Goal: Task Accomplishment & Management: Manage account settings

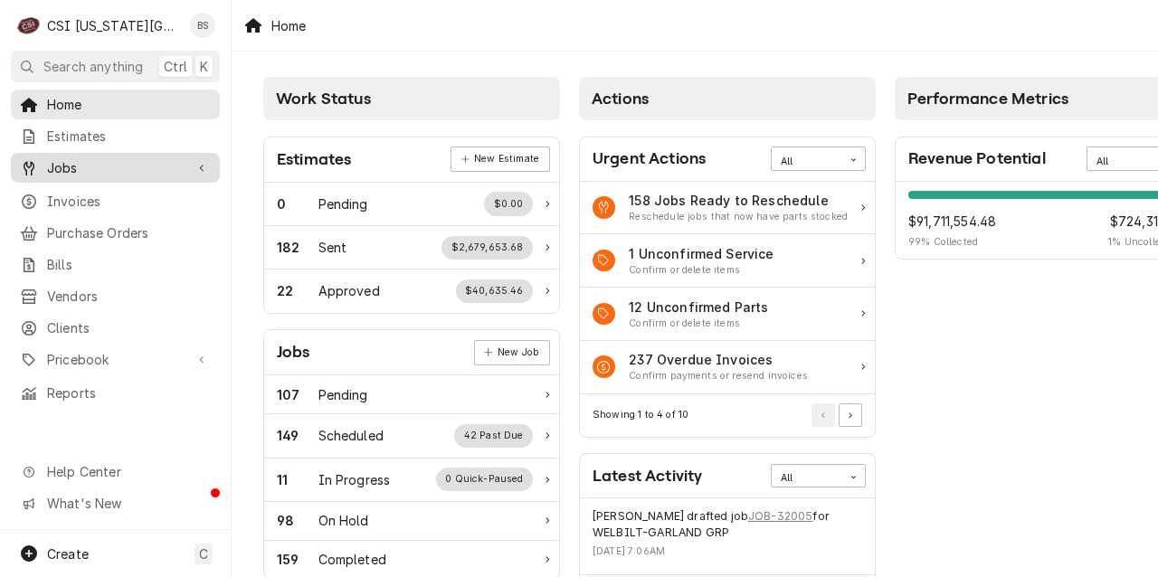
click at [63, 161] on span "Jobs" at bounding box center [115, 167] width 137 height 19
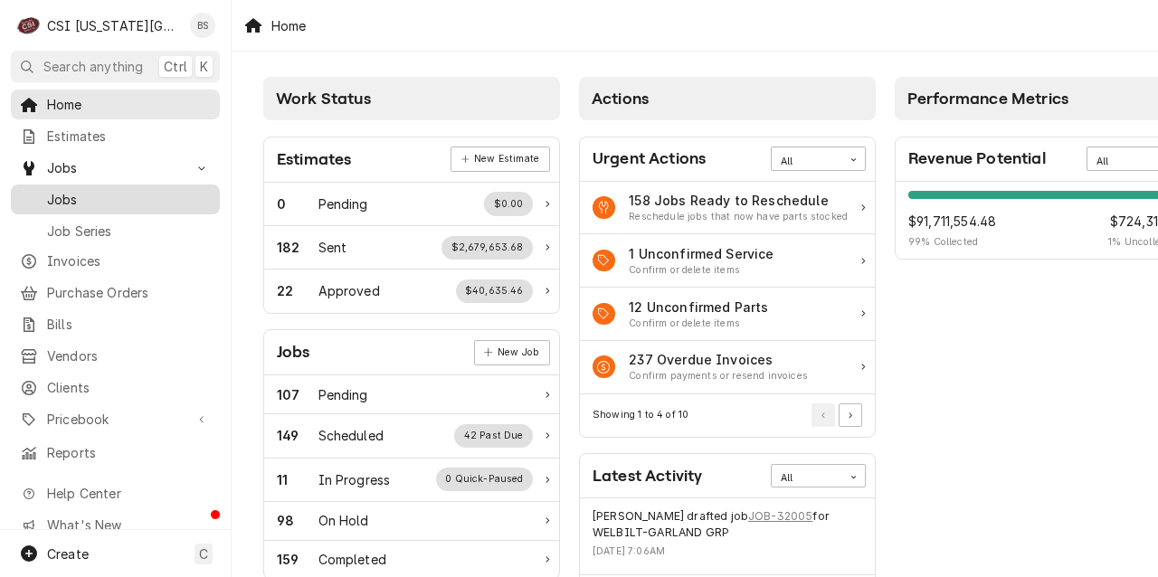
click at [63, 192] on span "Jobs" at bounding box center [129, 199] width 164 height 19
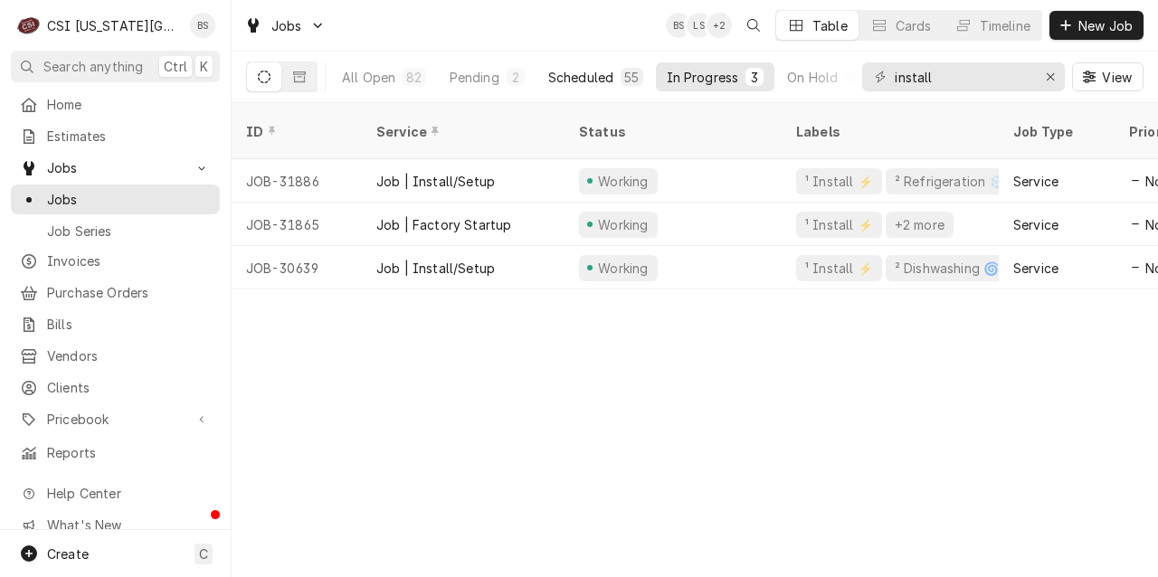
click at [575, 74] on div "Scheduled" at bounding box center [580, 77] width 65 height 19
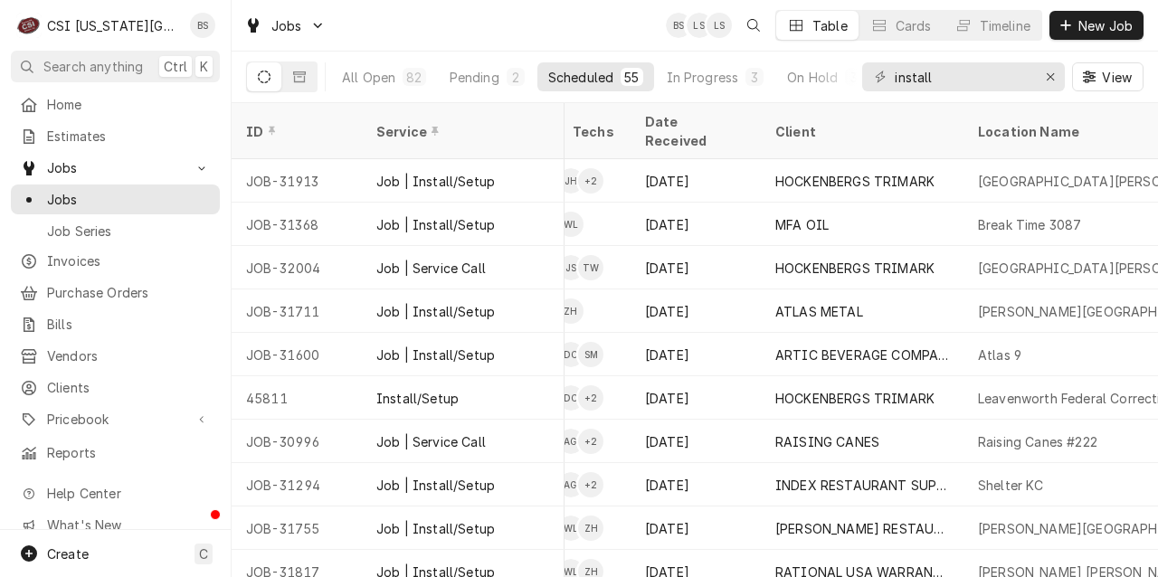
scroll to position [0, 708]
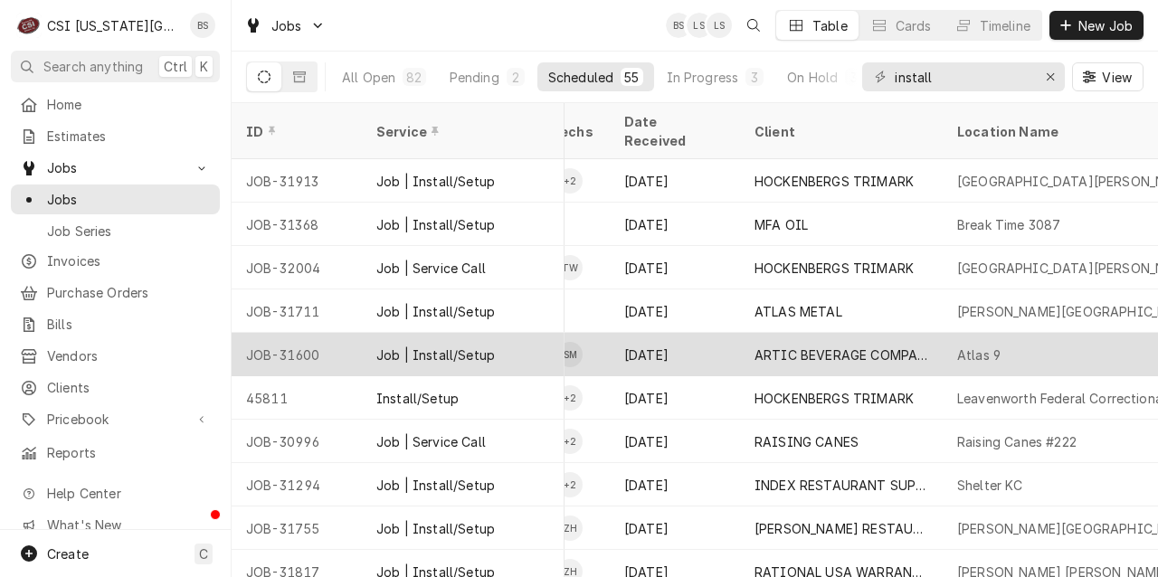
click at [809, 346] on div "ARTIC BEVERAGE COMPANY" at bounding box center [842, 355] width 174 height 19
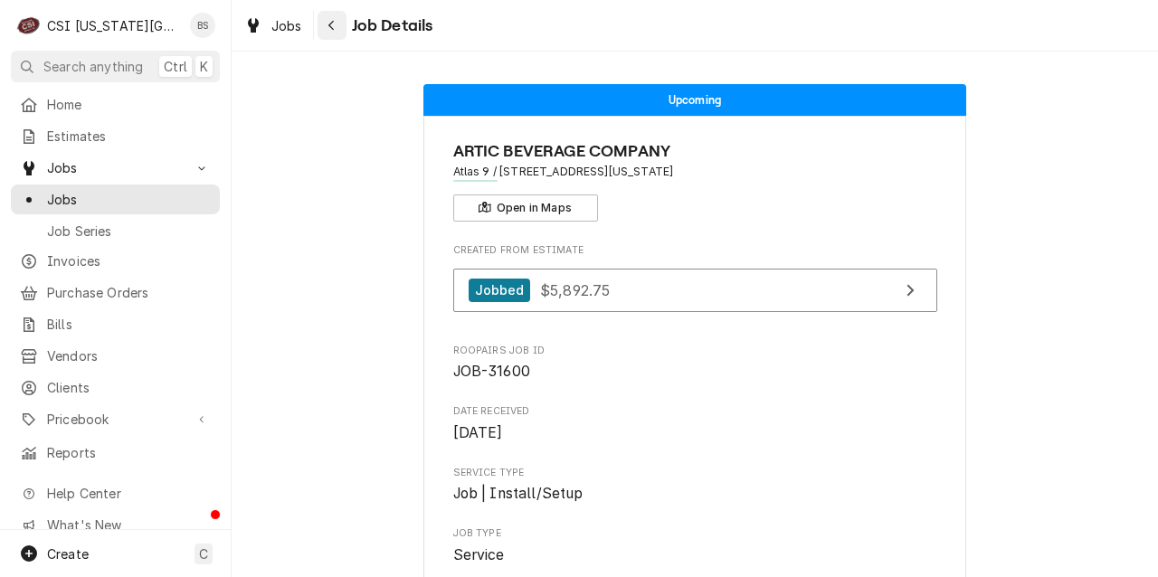
click at [333, 31] on icon "Navigate back" at bounding box center [332, 25] width 8 height 13
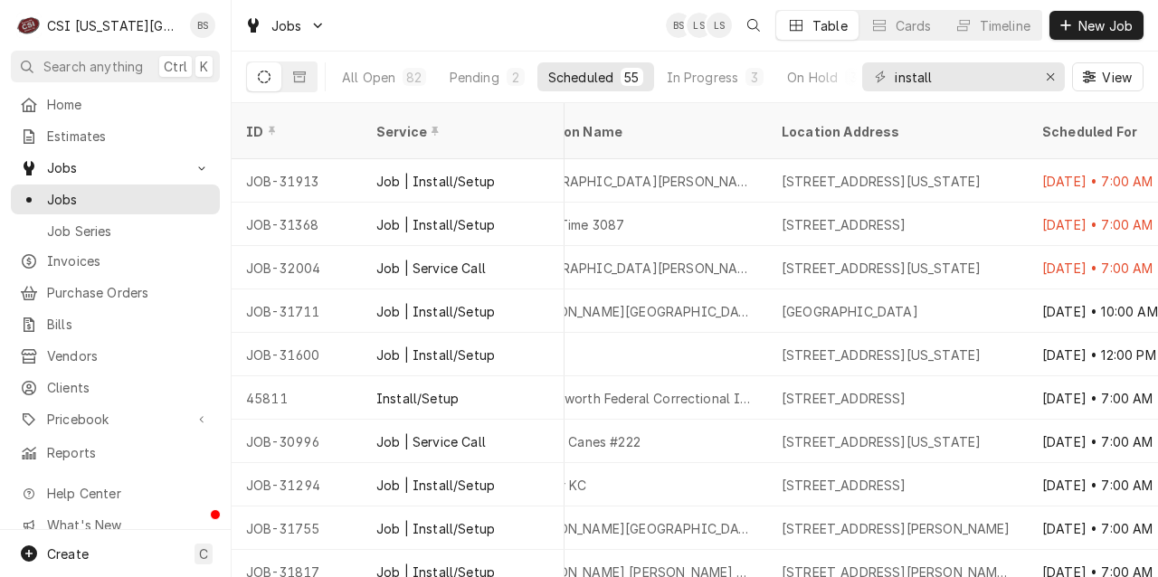
scroll to position [0, 1145]
click at [1053, 77] on icon "Erase input" at bounding box center [1051, 77] width 10 height 13
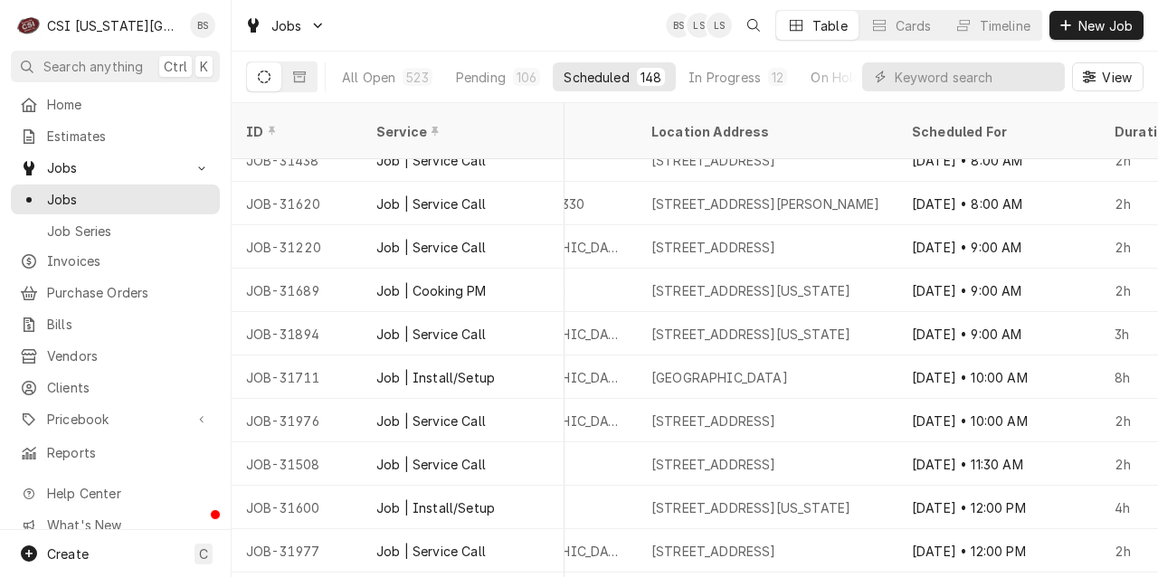
scroll to position [1881, 1274]
